Goal: Navigation & Orientation: Find specific page/section

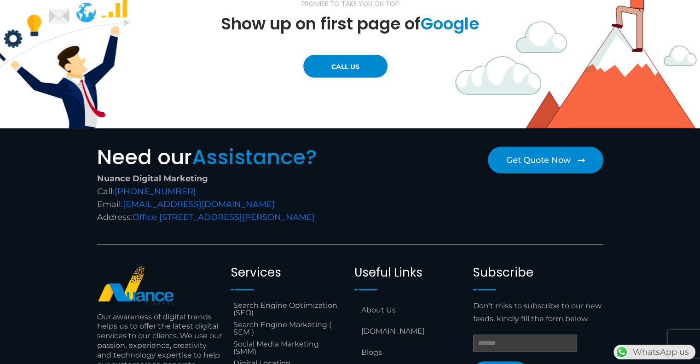
scroll to position [2901, 0]
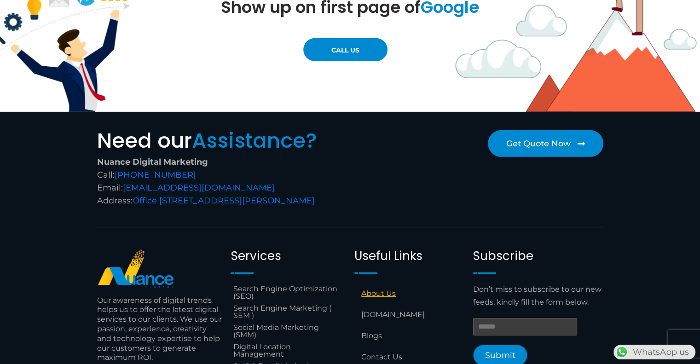
click at [391, 295] on link "About Us" at bounding box center [410, 293] width 110 height 21
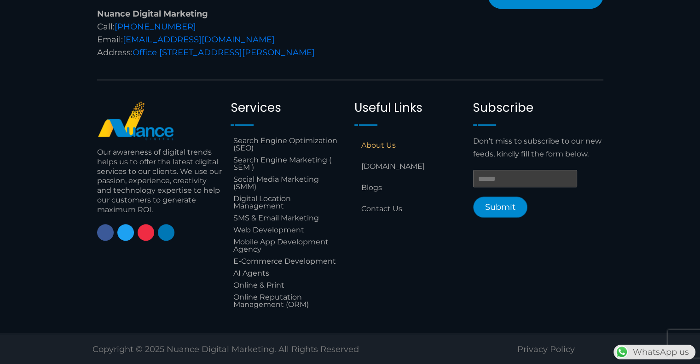
scroll to position [875, 0]
click at [398, 177] on link "[DOMAIN_NAME]" at bounding box center [410, 166] width 110 height 21
